Goal: Complete application form: Complete application form

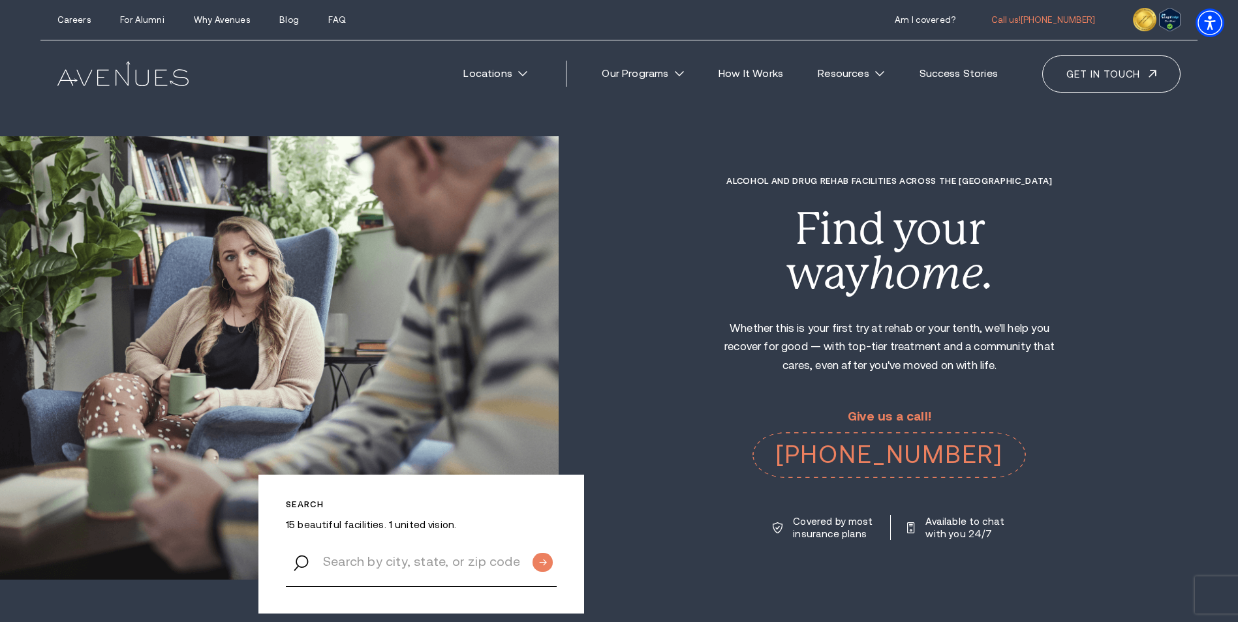
click at [639, 406] on div "Alcohol and Drug Rehab Facilities across the [GEOGRAPHIC_DATA] Find your way ho…" at bounding box center [897, 358] width 679 height 365
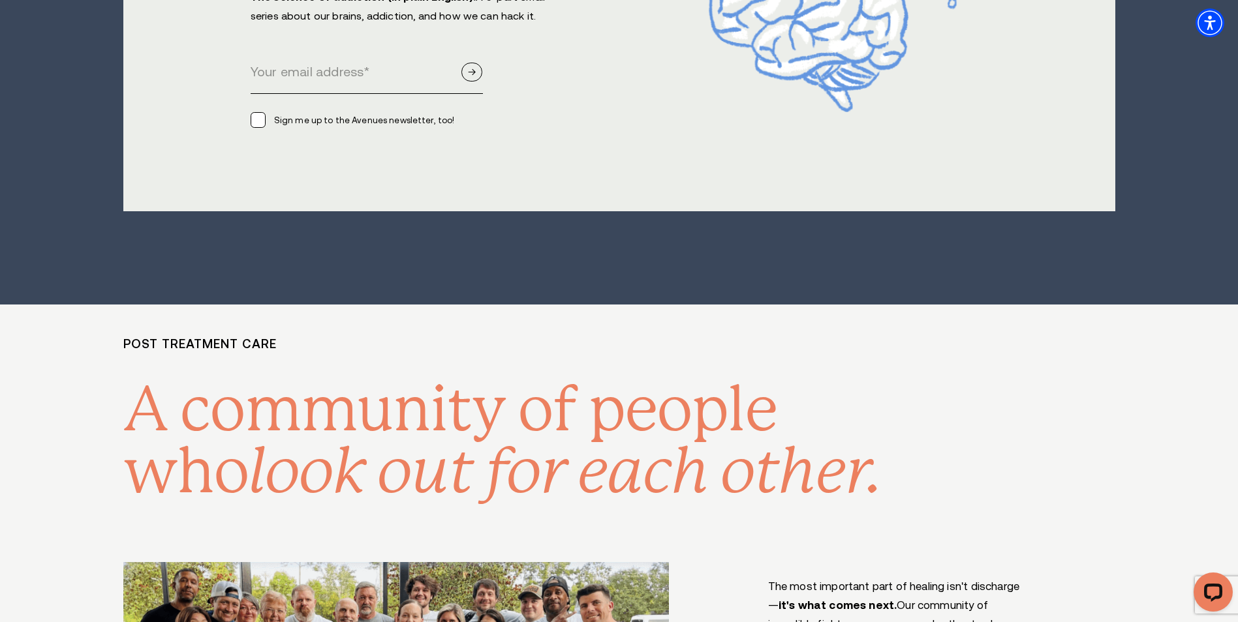
scroll to position [9068, 0]
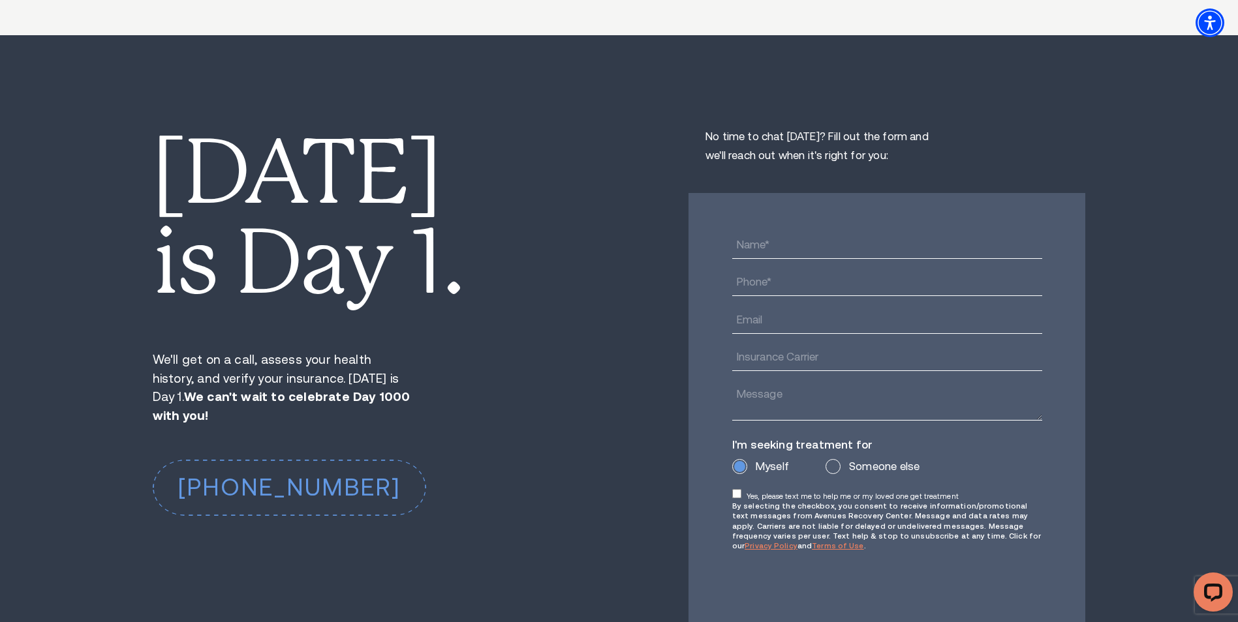
scroll to position [9982, 0]
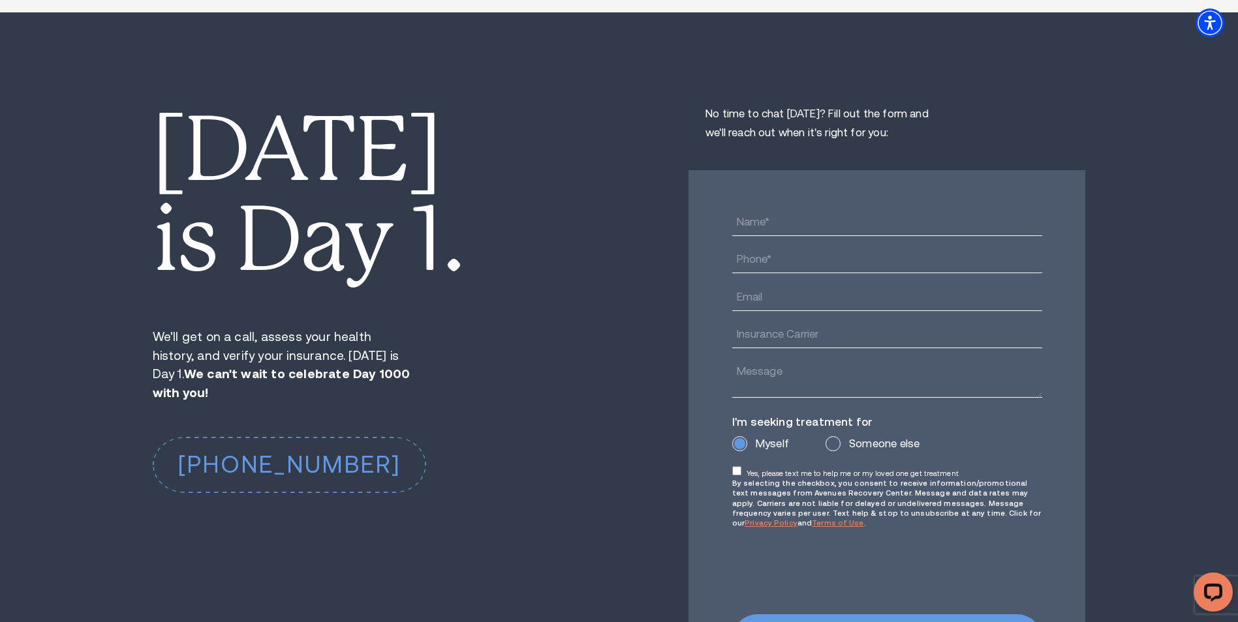
type textarea "0cAFcWeA6fW6TJE2sZyHuj2HAfqB7elAW-CvFIX2mYDMHw06bYoVkxVSMppuRHX3Ye12LO8Pvj87i1V…"
click at [829, 438] on input "Someone else" at bounding box center [832, 443] width 11 height 11
radio input "true"
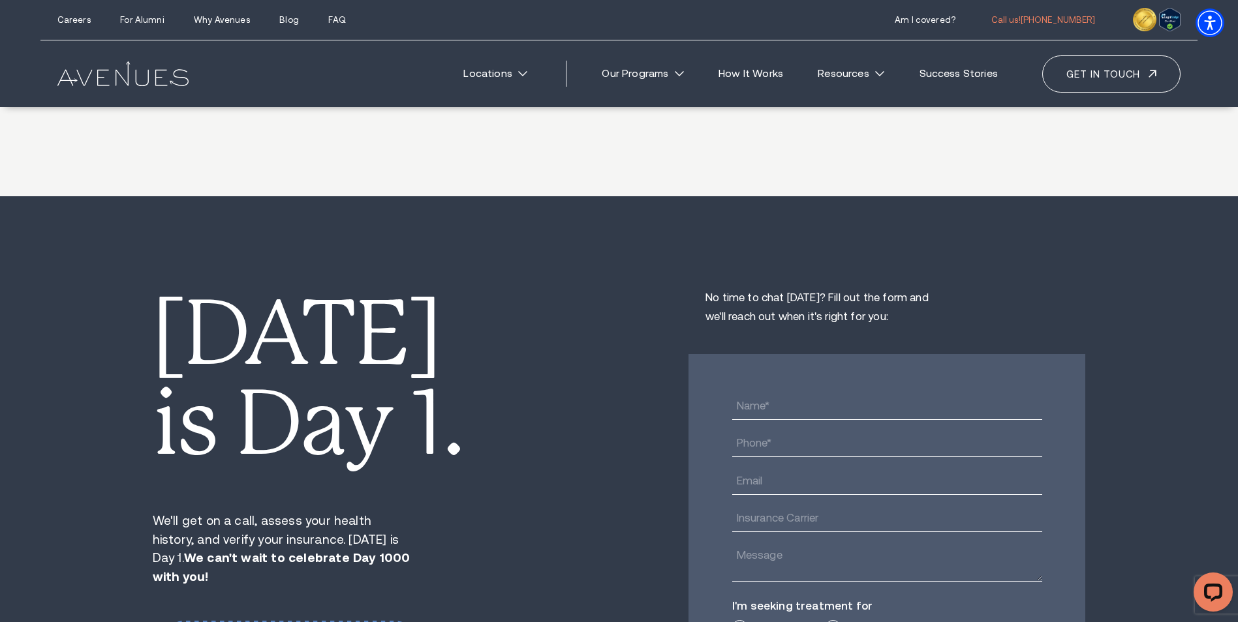
scroll to position [9786, 0]
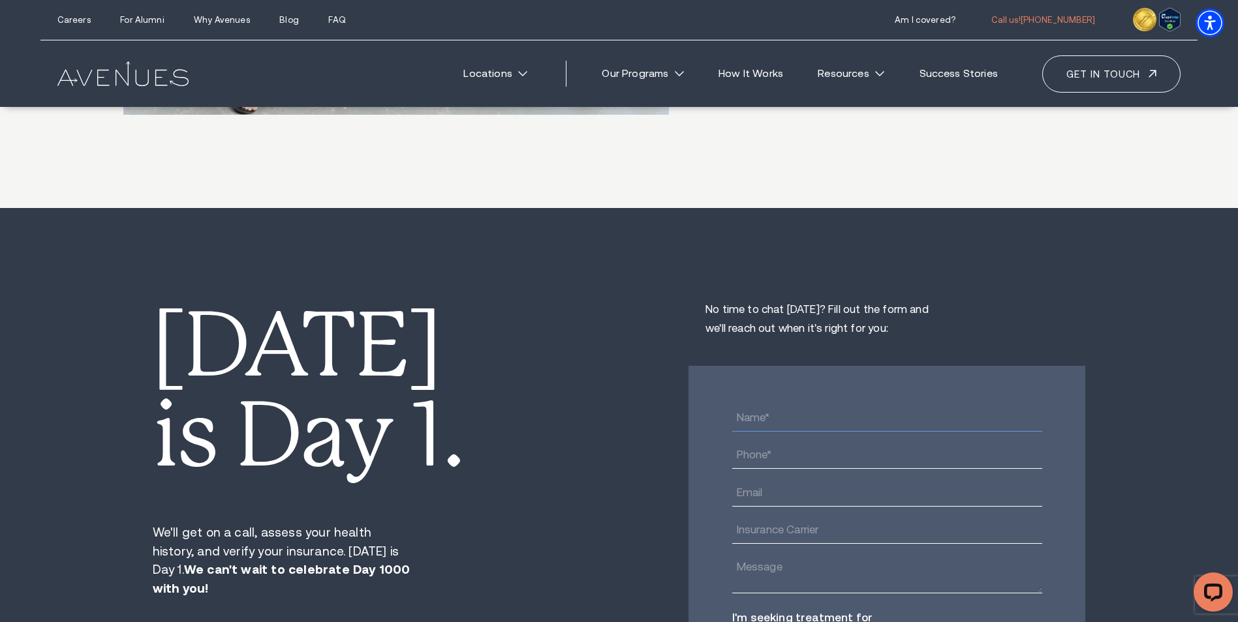
click at [795, 406] on input "Name*" at bounding box center [887, 419] width 310 height 26
type input "[PERSON_NAME]"
type input "4109833201"
click at [831, 480] on input "Email" at bounding box center [887, 493] width 310 height 26
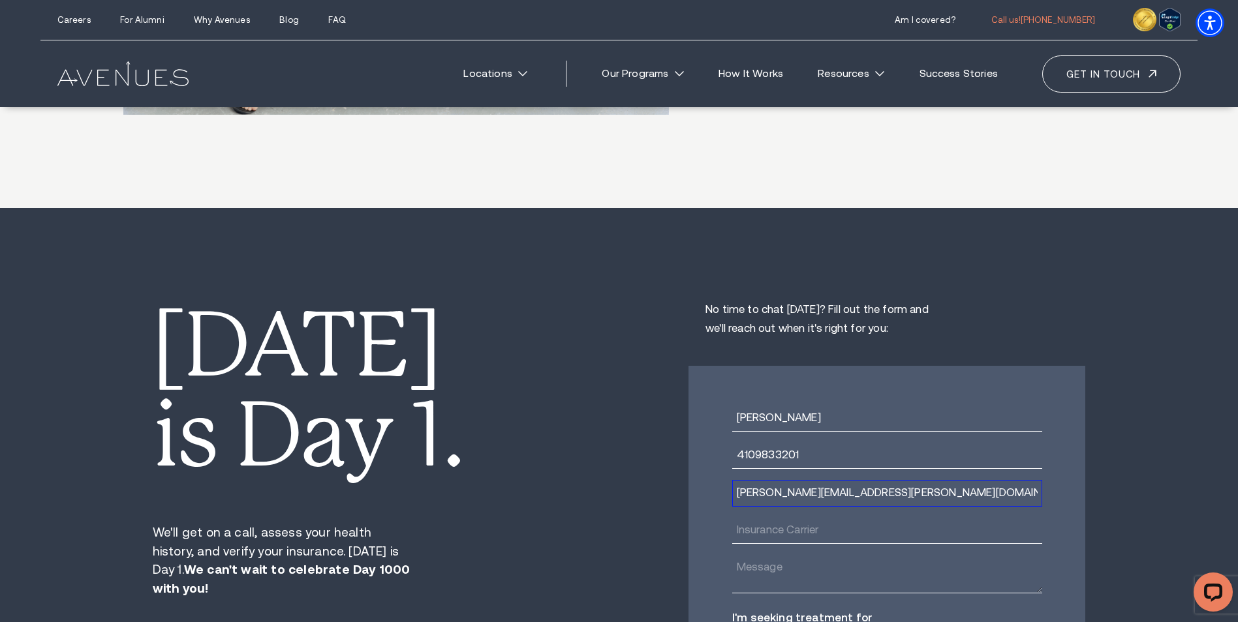
type input "[PERSON_NAME][EMAIL_ADDRESS][PERSON_NAME][DOMAIN_NAME]"
type input "Medicaid"
click at [801, 555] on textarea "Patient is a" at bounding box center [887, 574] width 310 height 38
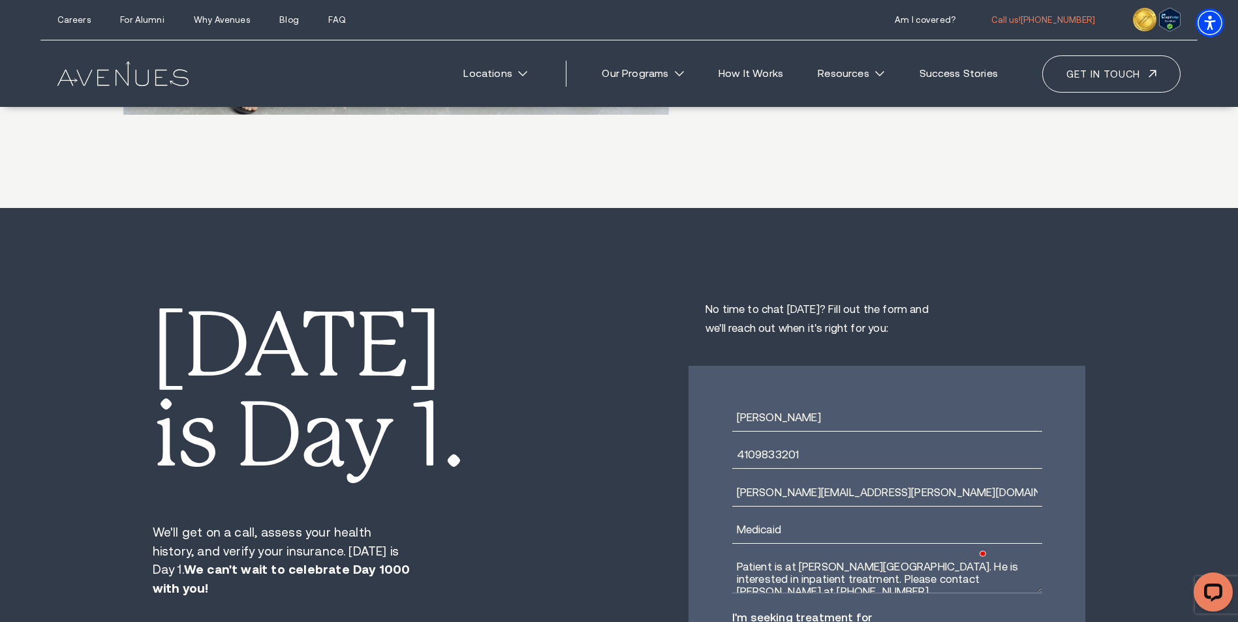
scroll to position [6, 0]
type textarea "Patient is at [PERSON_NAME][GEOGRAPHIC_DATA]. He is interested in inpatient tre…"
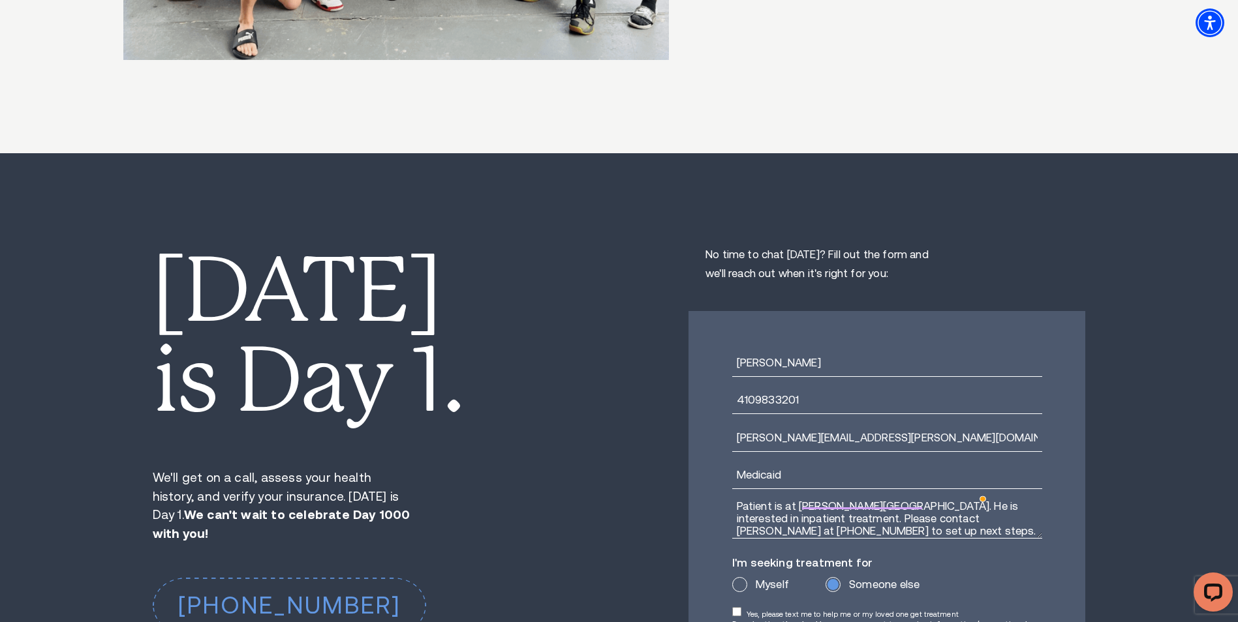
scroll to position [9917, 0]
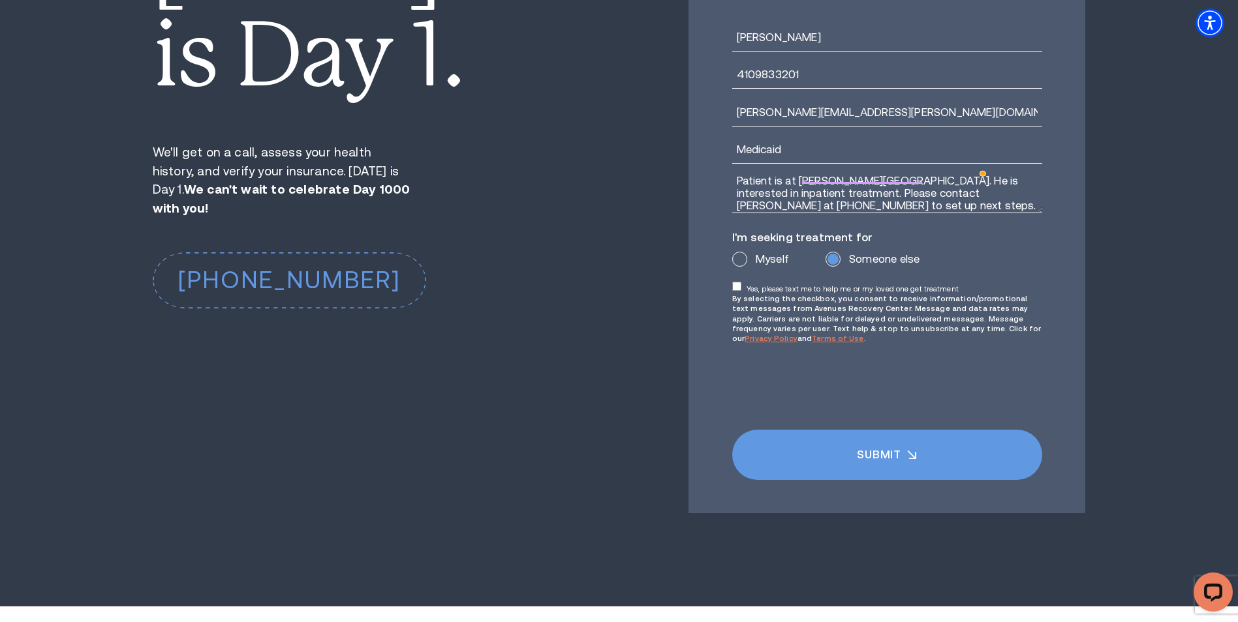
scroll to position [10047, 0]
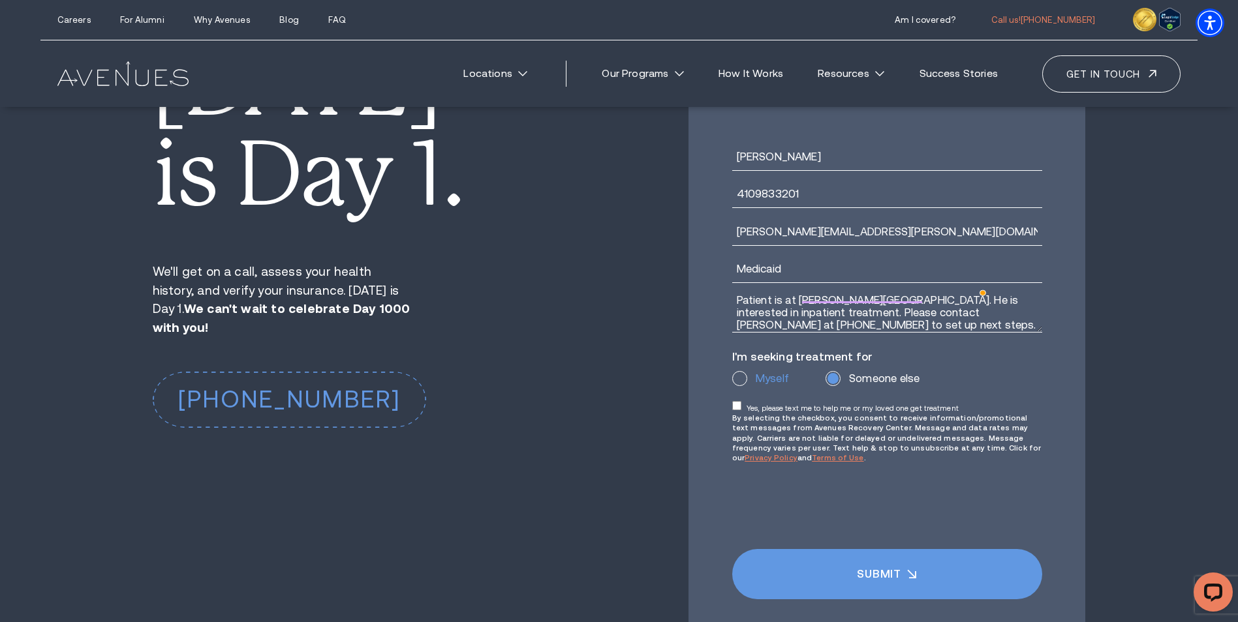
click at [739, 373] on input "Myself" at bounding box center [739, 378] width 11 height 11
radio input "true"
click at [837, 373] on label "Someone else" at bounding box center [872, 378] width 94 height 11
click at [837, 373] on input "Someone else" at bounding box center [832, 378] width 11 height 11
radio input "true"
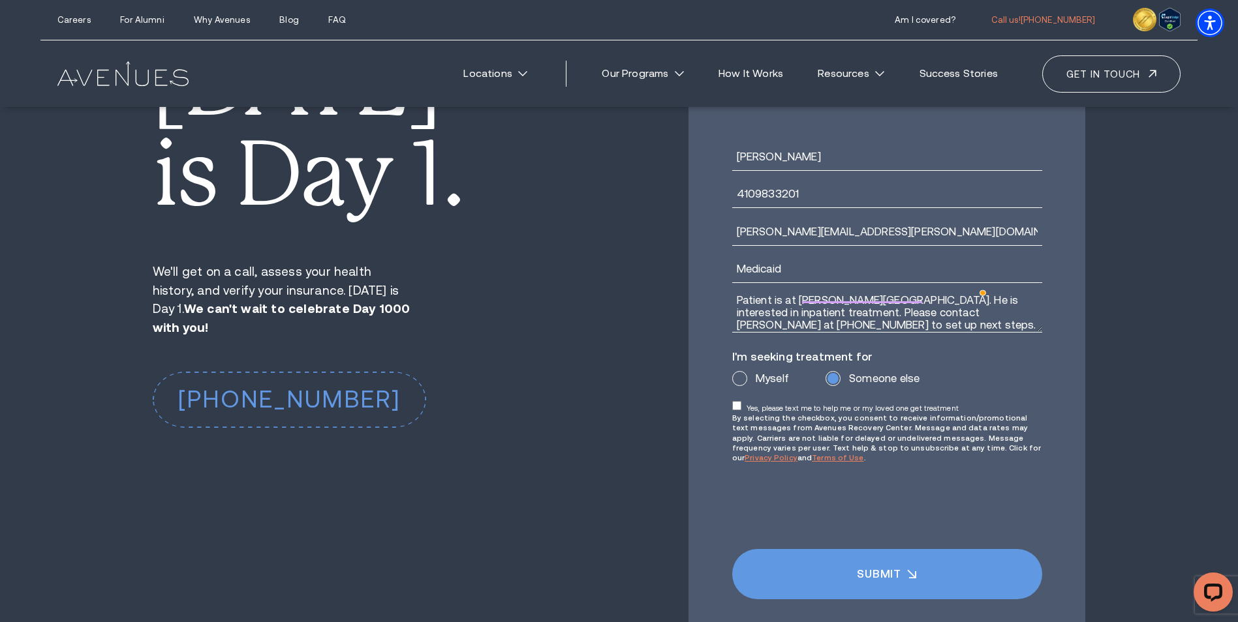
click at [740, 401] on input "Yes, please text me to help me or my loved one get treatment" at bounding box center [737, 406] width 10 height 10
checkbox input "true"
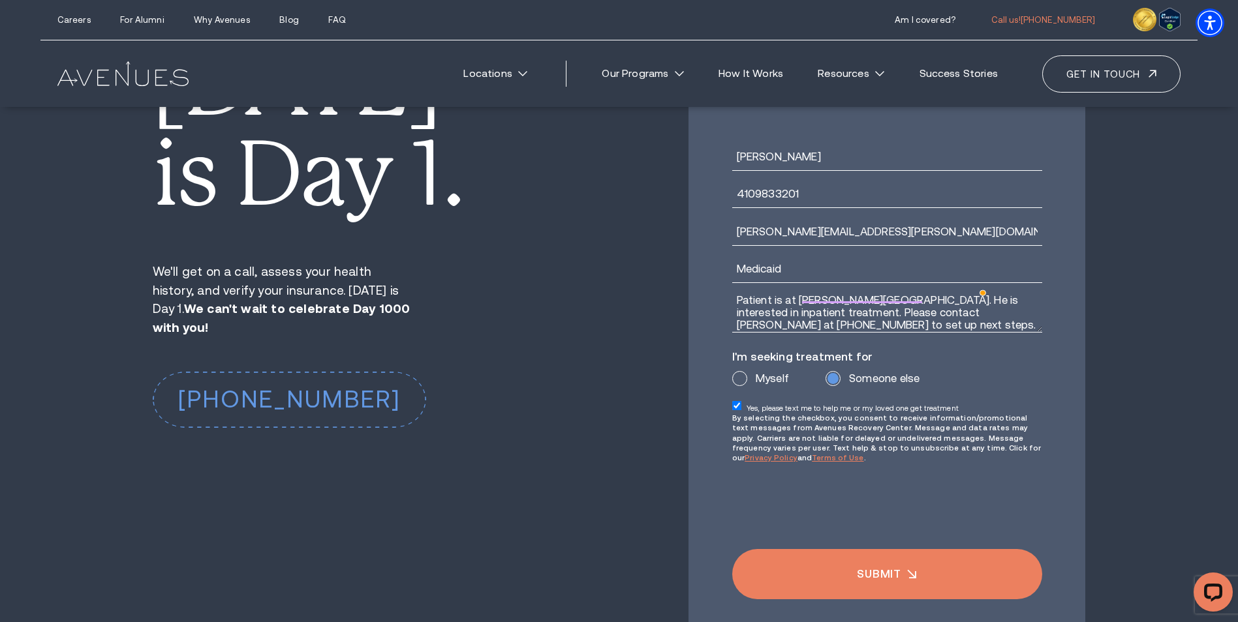
click at [907, 549] on input "Submit" at bounding box center [887, 574] width 310 height 50
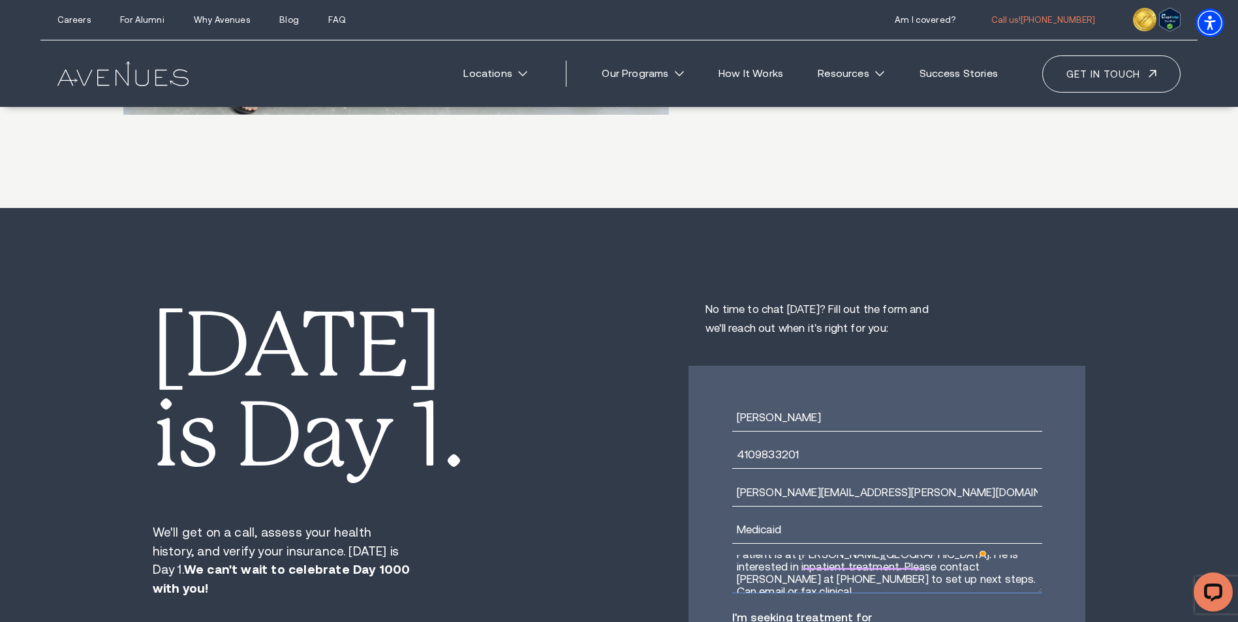
scroll to position [13, 0]
drag, startPoint x: 733, startPoint y: 359, endPoint x: 1005, endPoint y: 393, distance: 274.8
click at [1005, 555] on textarea "Patient is at [PERSON_NAME][GEOGRAPHIC_DATA]. He is interested in inpatient tre…" at bounding box center [887, 574] width 310 height 38
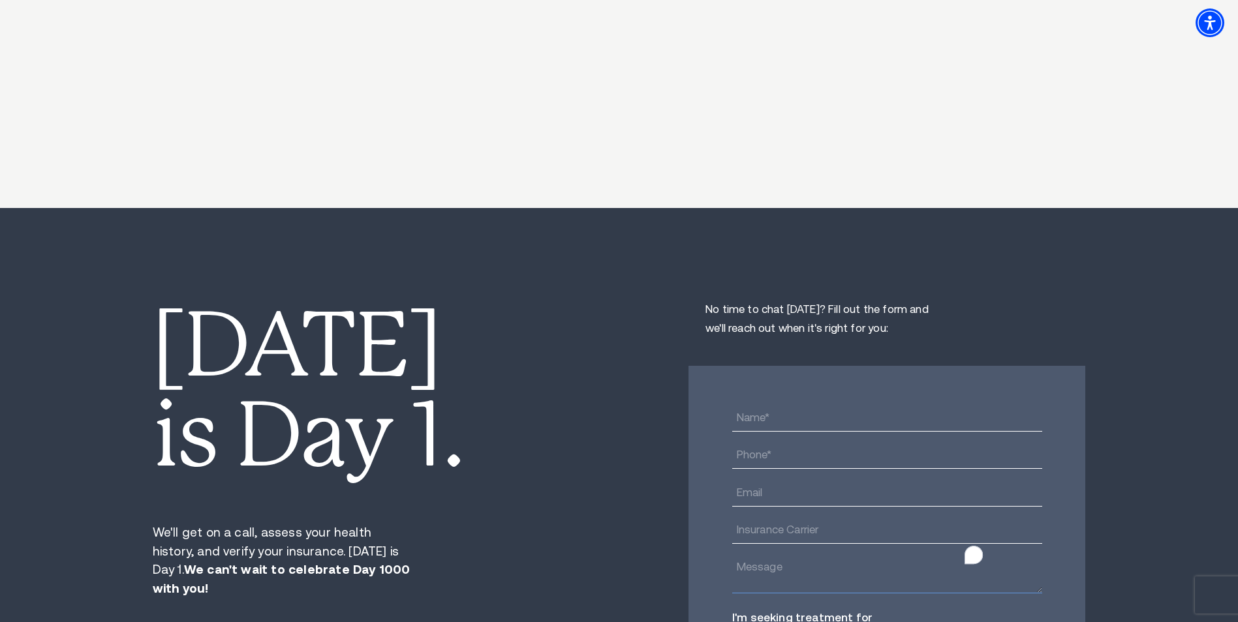
paste textarea "Patient is at [PERSON_NAME][GEOGRAPHIC_DATA]. He is interested in inpatient tre…"
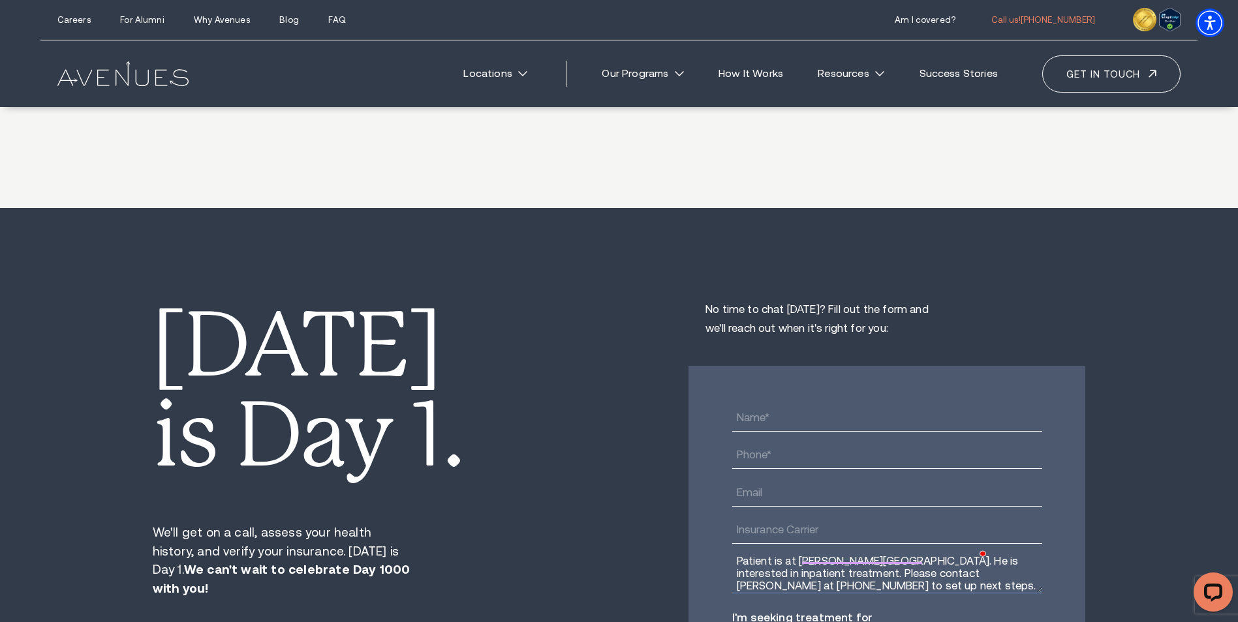
type textarea "Patient is at [PERSON_NAME][GEOGRAPHIC_DATA]. He is interested in inpatient tre…"
click at [799, 406] on input "Name*" at bounding box center [887, 419] width 310 height 26
type input "[PERSON_NAME]"
type input "410-938-3201"
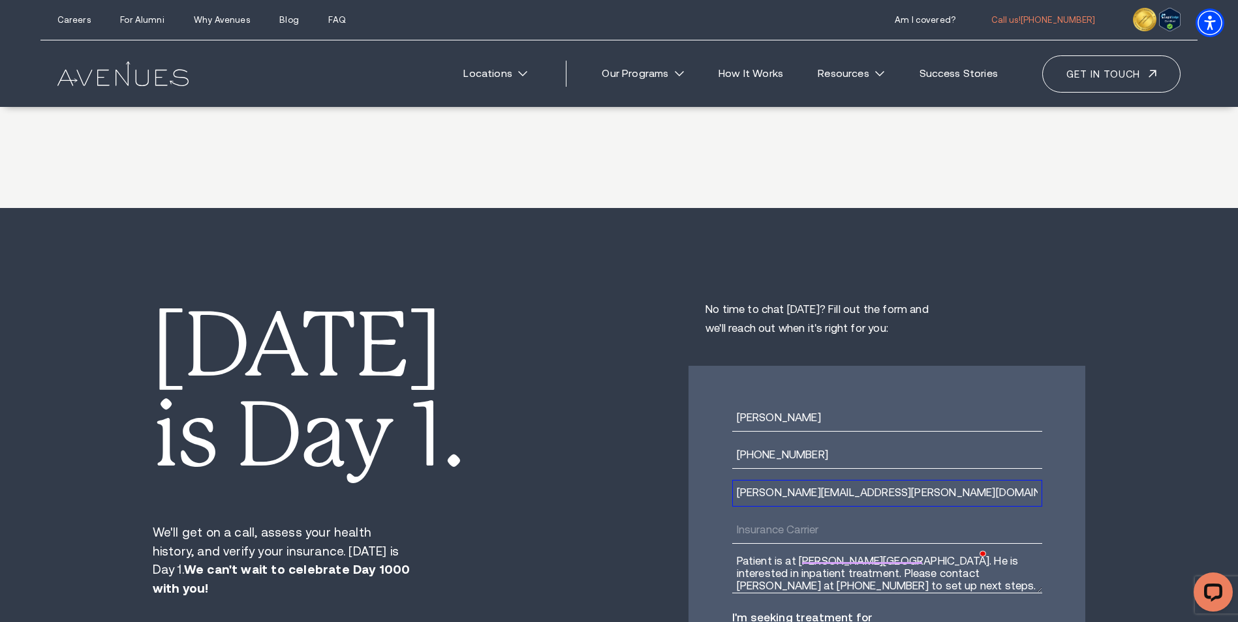
type input "[PERSON_NAME][EMAIL_ADDRESS][PERSON_NAME][DOMAIN_NAME]"
type input "Medicaid"
radio input "true"
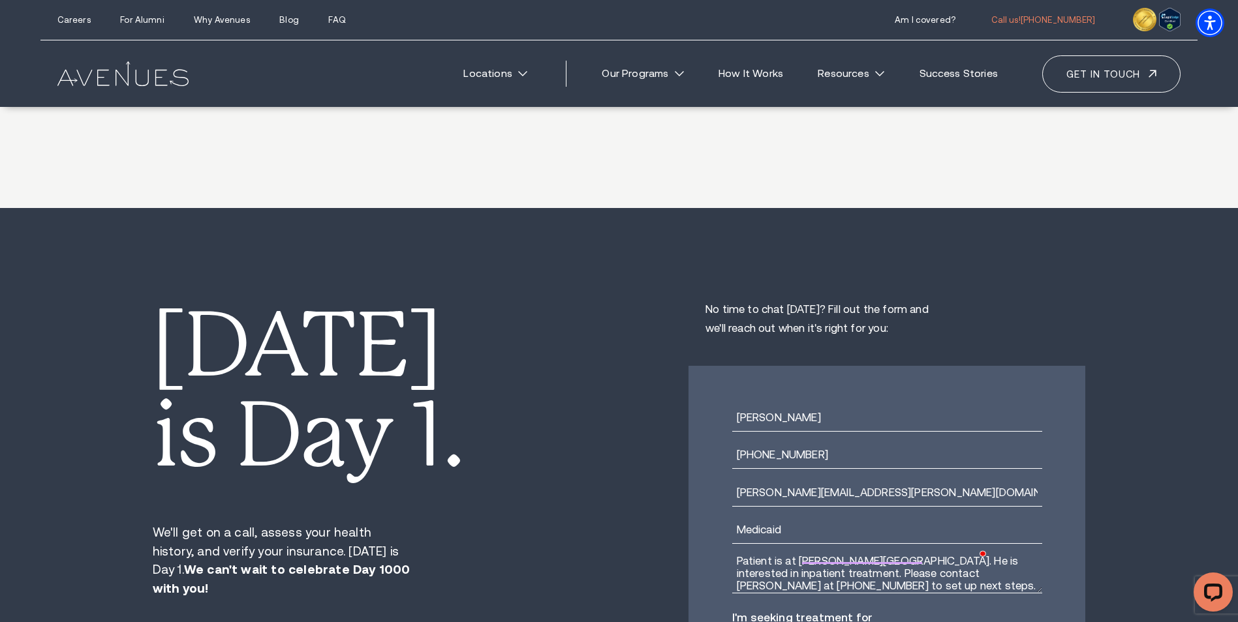
checkbox input "true"
type textarea "0cAFcWeA44NAd8DiKyhnSxumGoxHsvyLDm7k8wpmDNoTtCRmuxyjU8xz-gFZ5oTBRFi9SRTQ3vYJ4ao…"
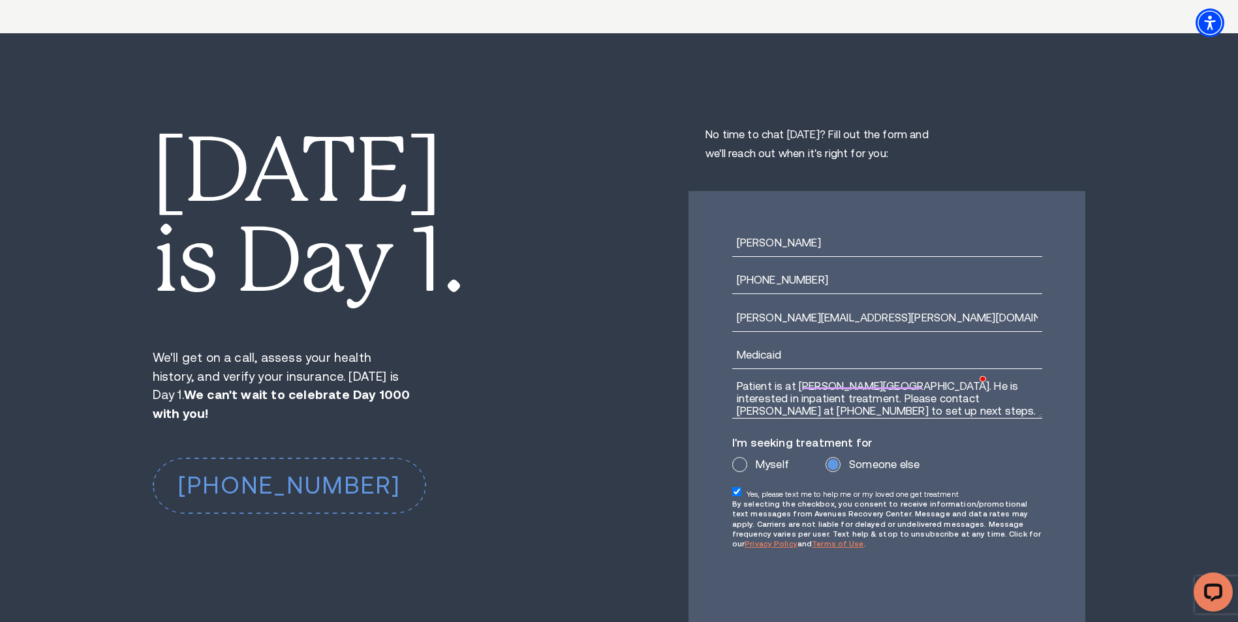
scroll to position [9982, 0]
